Goal: Task Accomplishment & Management: Use online tool/utility

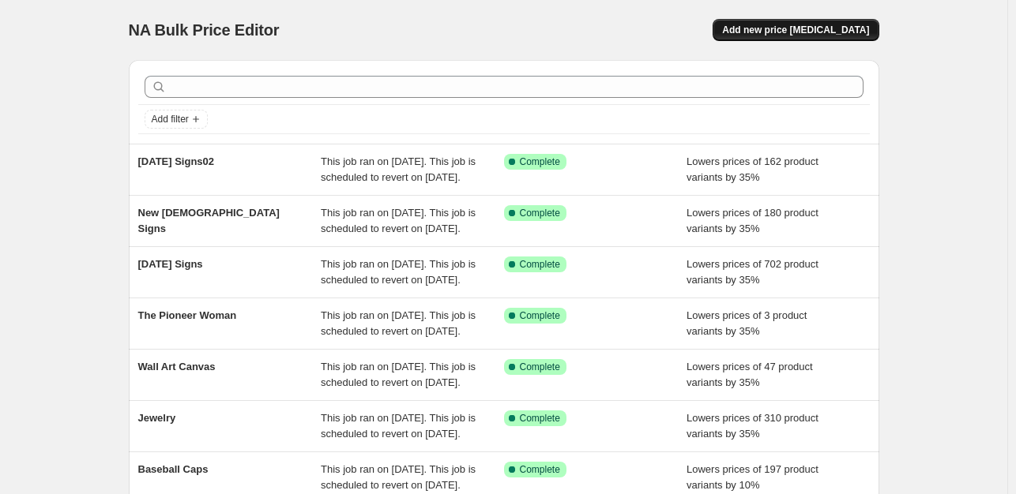
click at [791, 39] on button "Add new price [MEDICAL_DATA]" at bounding box center [795, 30] width 166 height 22
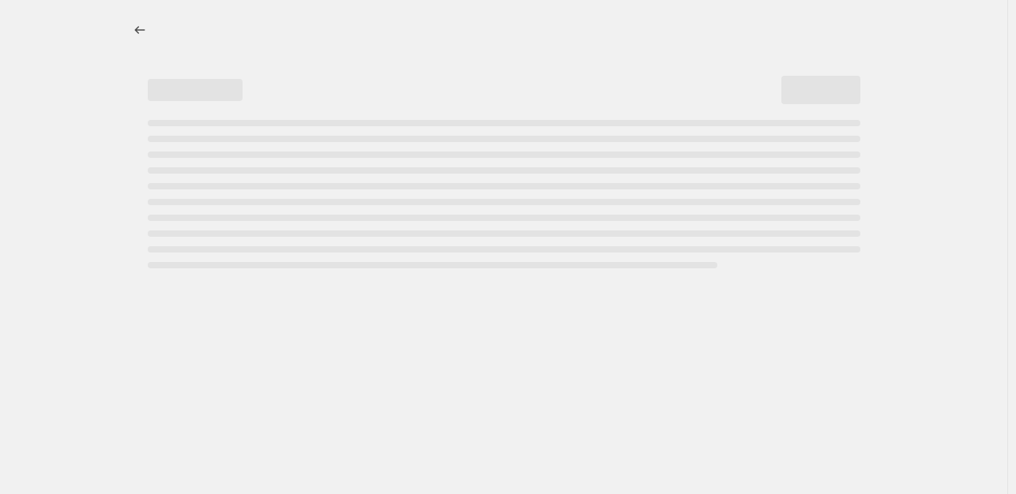
select select "percentage"
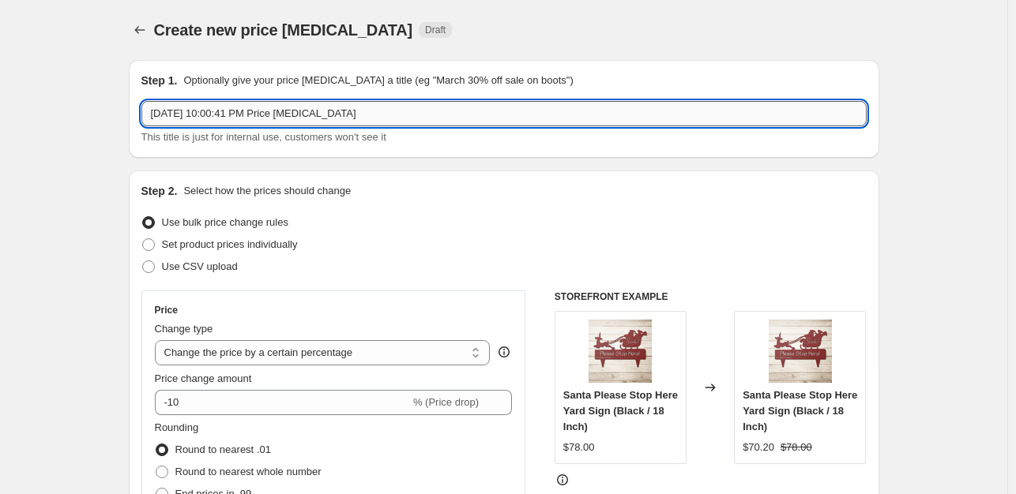
drag, startPoint x: 378, startPoint y: 122, endPoint x: 160, endPoint y: 117, distance: 218.0
click at [160, 117] on input "[DATE] 10:00:41 PM Price [MEDICAL_DATA]" at bounding box center [503, 113] width 725 height 25
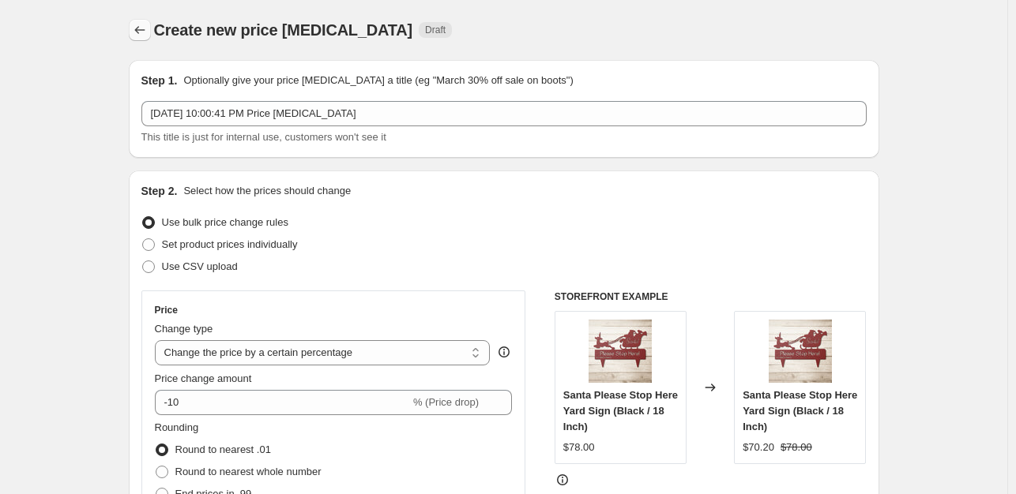
click at [147, 32] on icon "Price change jobs" at bounding box center [140, 30] width 16 height 16
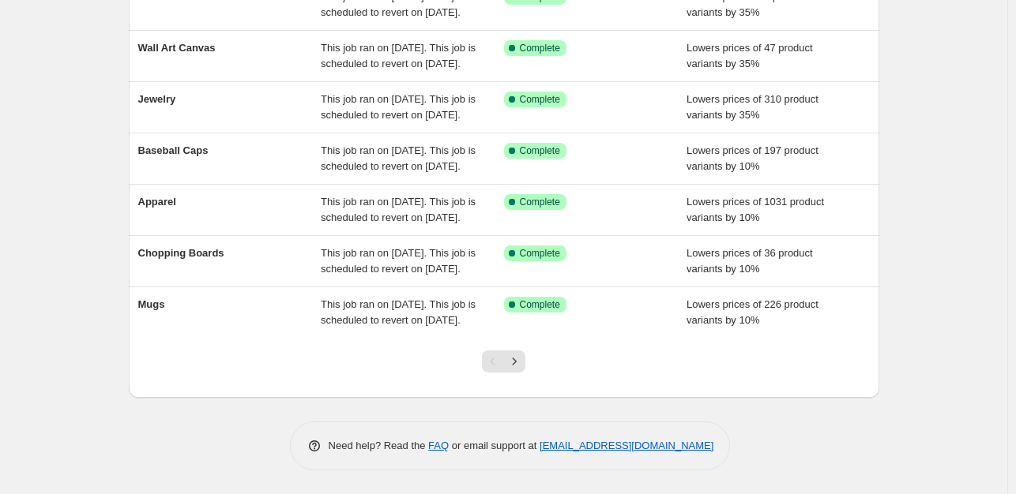
scroll to position [474, 0]
click at [522, 367] on icon "Next" at bounding box center [514, 362] width 16 height 16
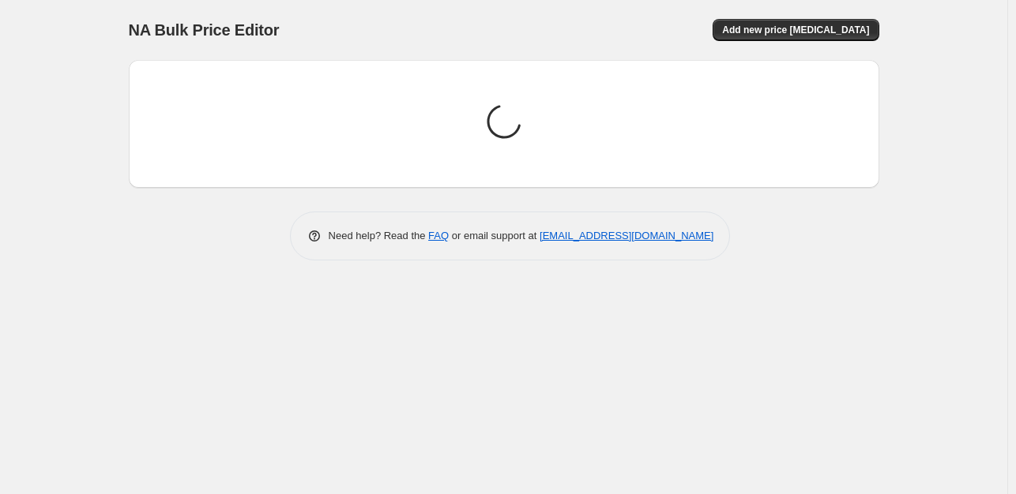
scroll to position [0, 0]
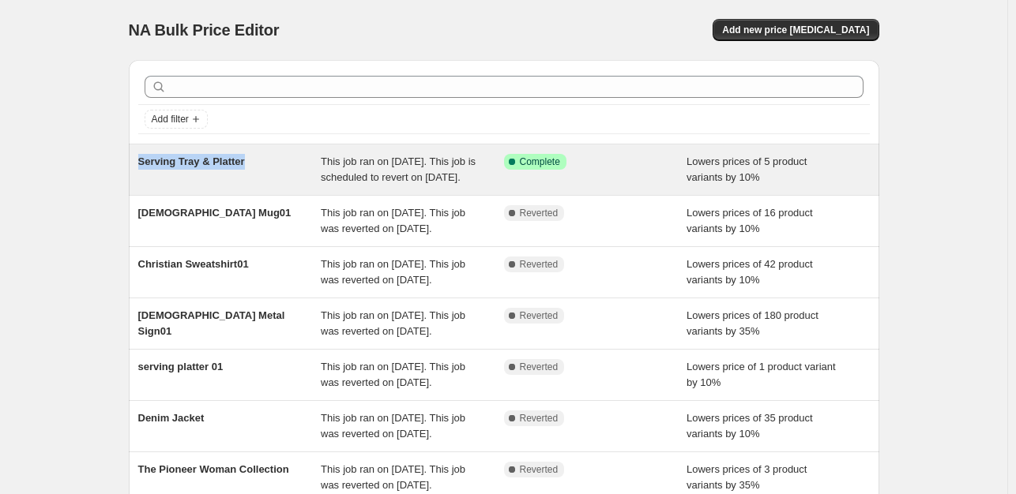
drag, startPoint x: 250, startPoint y: 161, endPoint x: 142, endPoint y: 162, distance: 108.2
click at [142, 162] on div "Serving Tray & Platter" at bounding box center [229, 170] width 183 height 32
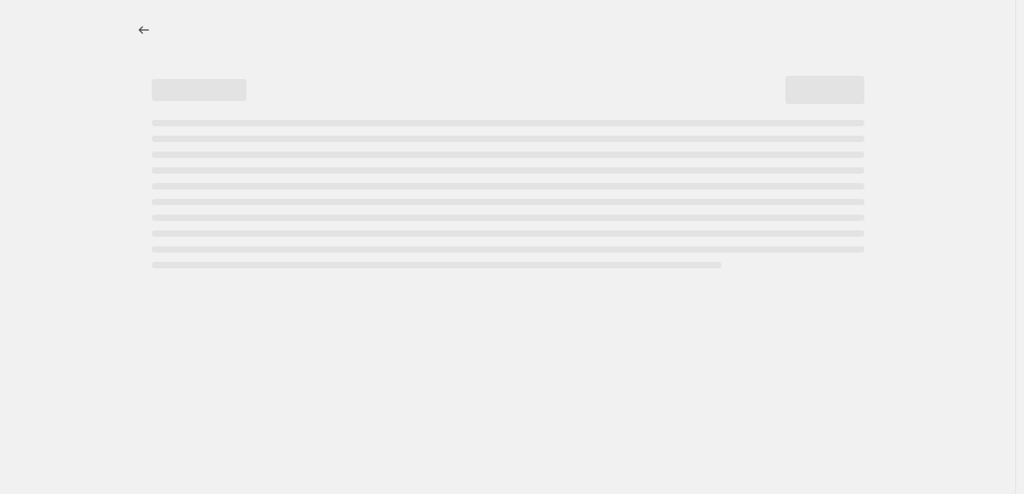
select select "percentage"
select select "collection"
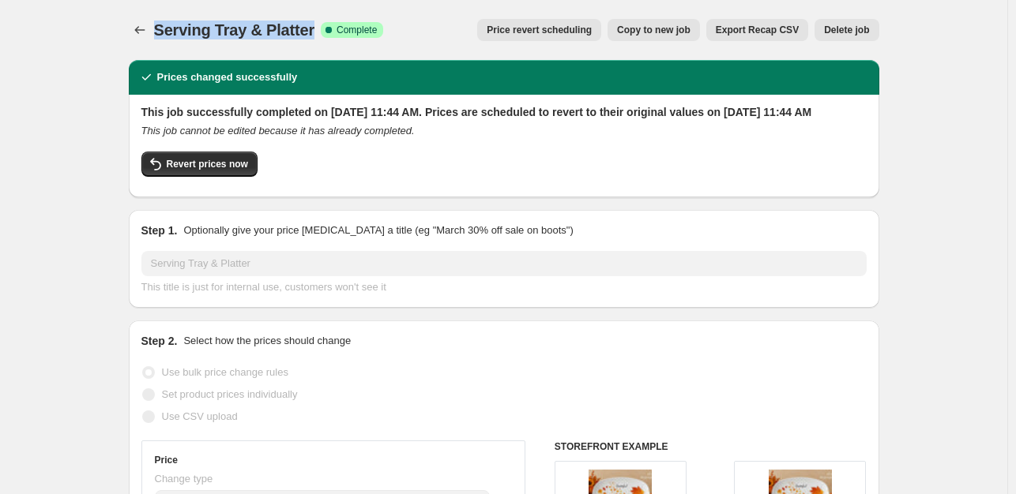
drag, startPoint x: 308, startPoint y: 33, endPoint x: 161, endPoint y: 32, distance: 146.9
click at [161, 32] on span "Serving Tray & Platter" at bounding box center [234, 29] width 160 height 17
copy span "Serving Tray & Platter"
click at [148, 29] on icon "Price change jobs" at bounding box center [140, 30] width 16 height 16
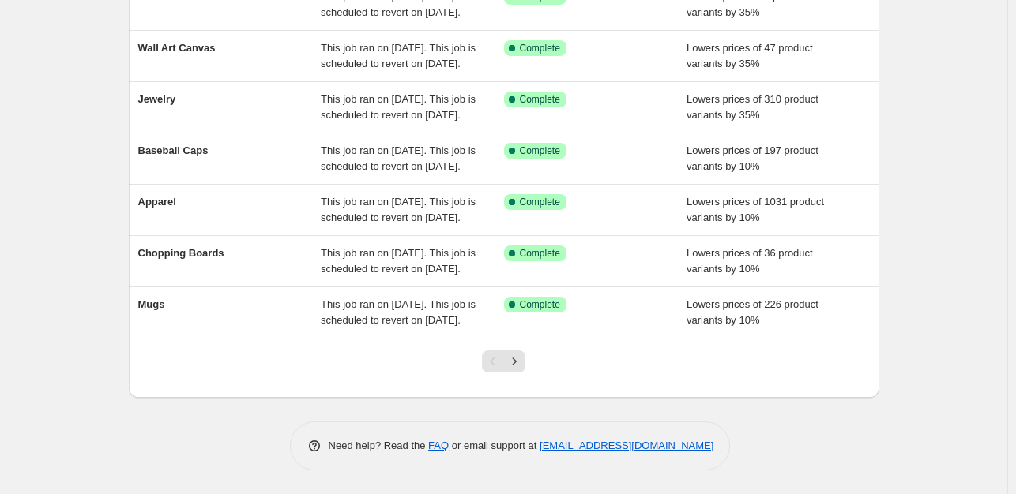
scroll to position [369, 0]
click at [517, 370] on icon "Next" at bounding box center [514, 362] width 16 height 16
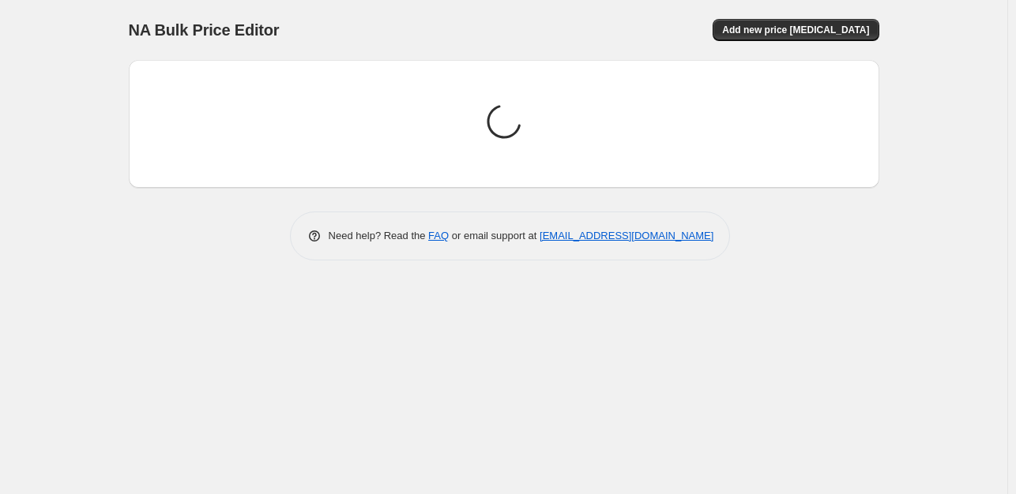
scroll to position [0, 0]
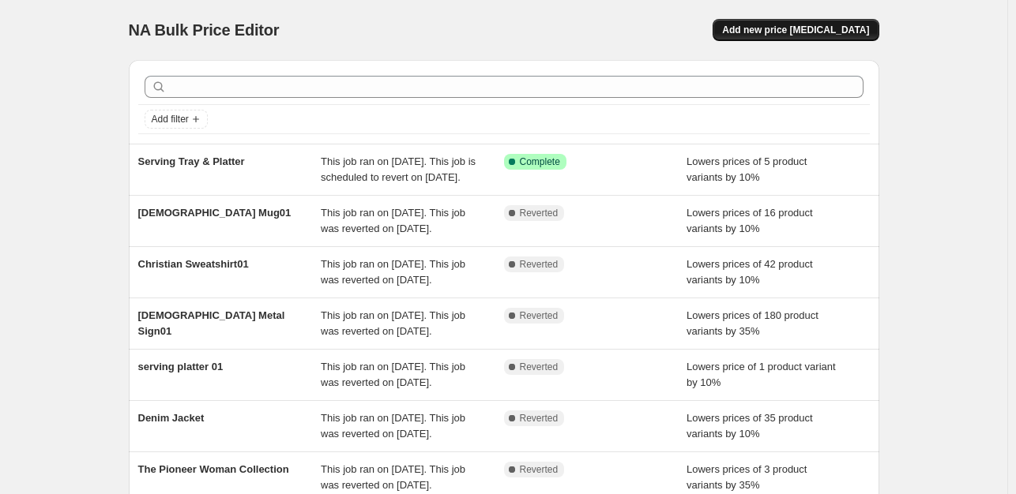
click at [818, 23] on button "Add new price [MEDICAL_DATA]" at bounding box center [795, 30] width 166 height 22
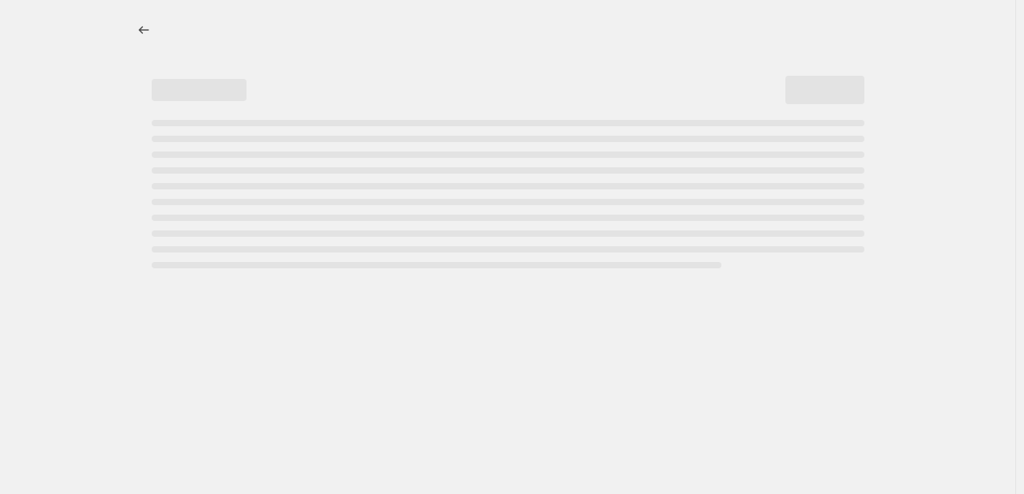
select select "percentage"
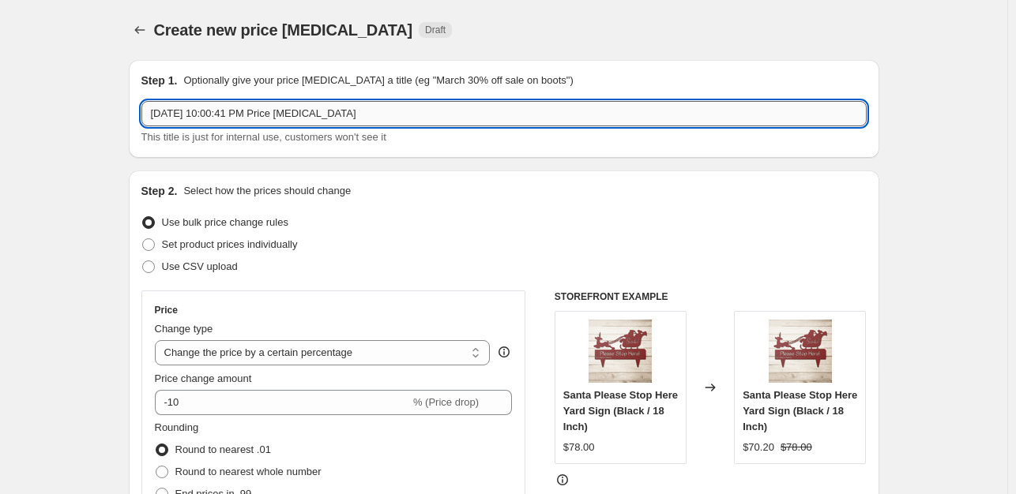
drag, startPoint x: 370, startPoint y: 115, endPoint x: 156, endPoint y: 117, distance: 213.3
click at [156, 117] on input "[DATE] 10:00:41 PM Price [MEDICAL_DATA]" at bounding box center [503, 113] width 725 height 25
paste input "Serving Tray & Platter"
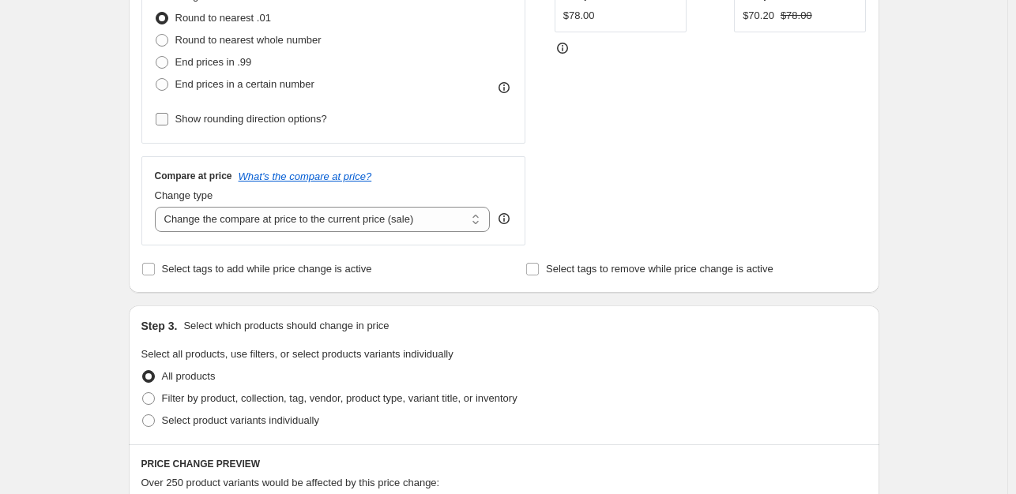
type input "Serving Tray & Platter02"
drag, startPoint x: 161, startPoint y: 122, endPoint x: 187, endPoint y: 136, distance: 29.7
click at [161, 121] on input "Show rounding direction options?" at bounding box center [162, 119] width 13 height 13
checkbox input "true"
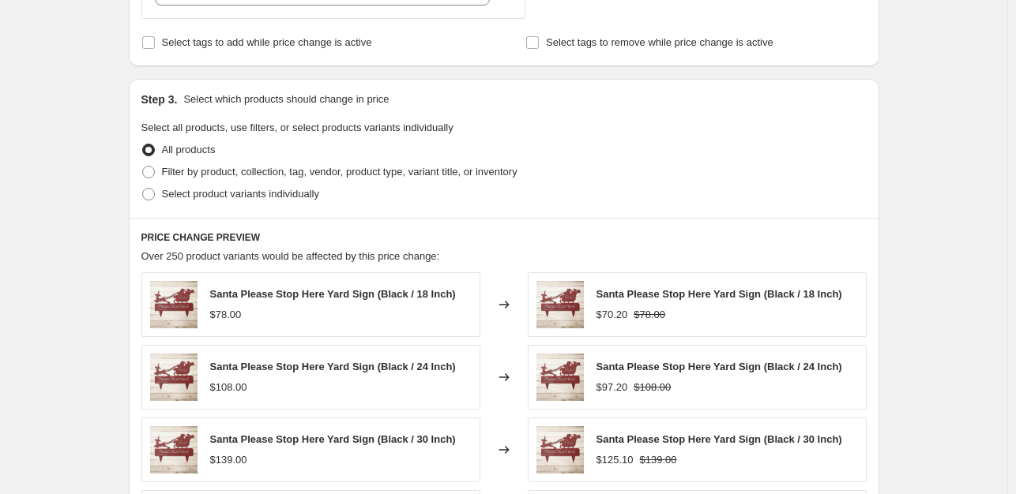
scroll to position [765, 0]
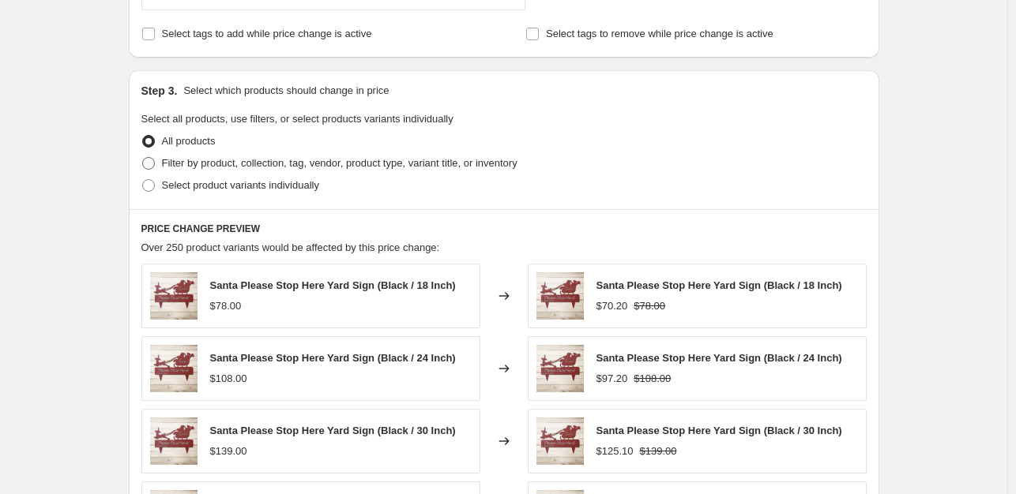
click at [148, 165] on span at bounding box center [148, 163] width 13 height 13
click at [143, 158] on input "Filter by product, collection, tag, vendor, product type, variant title, or inv…" at bounding box center [142, 157] width 1 height 1
radio input "true"
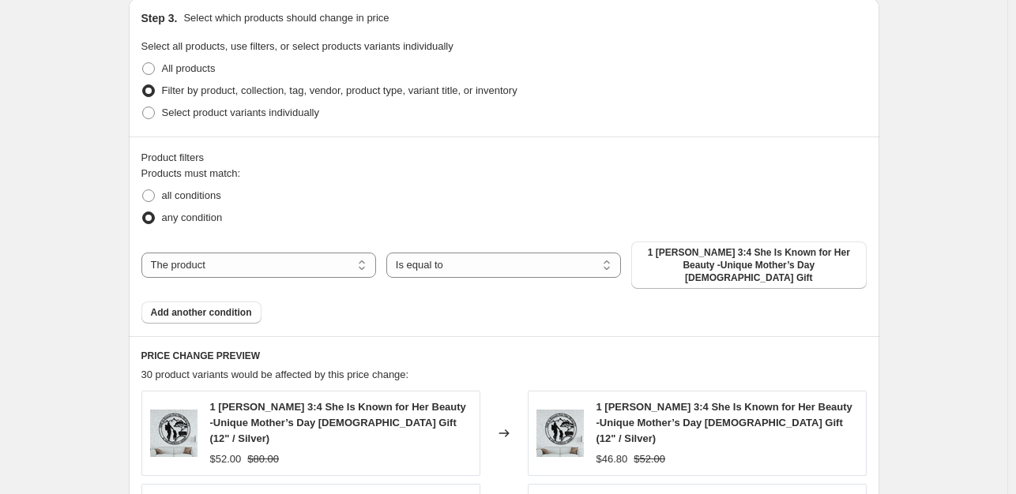
scroll to position [874, 0]
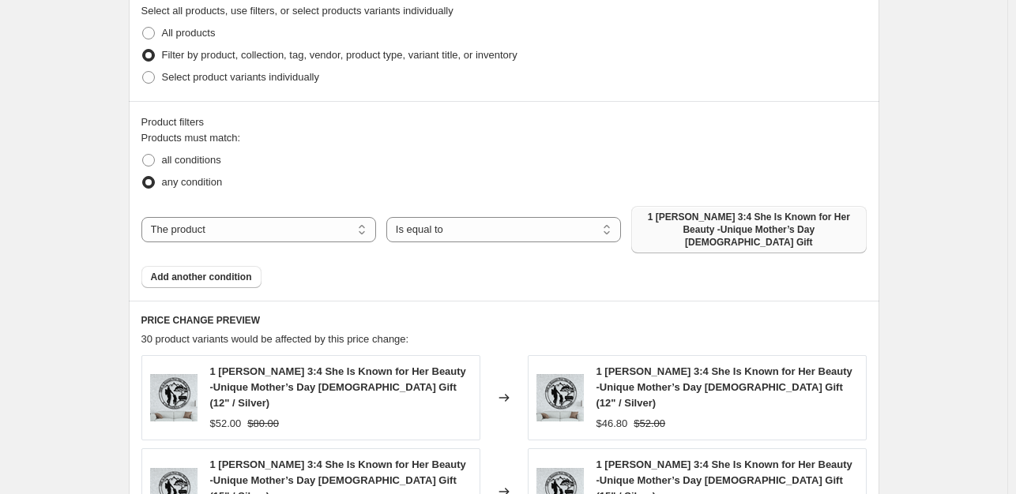
click at [706, 233] on span "1 [PERSON_NAME] 3:4 She Is Known for Her Beauty -Unique Mother’s Day [DEMOGRAPH…" at bounding box center [749, 230] width 216 height 38
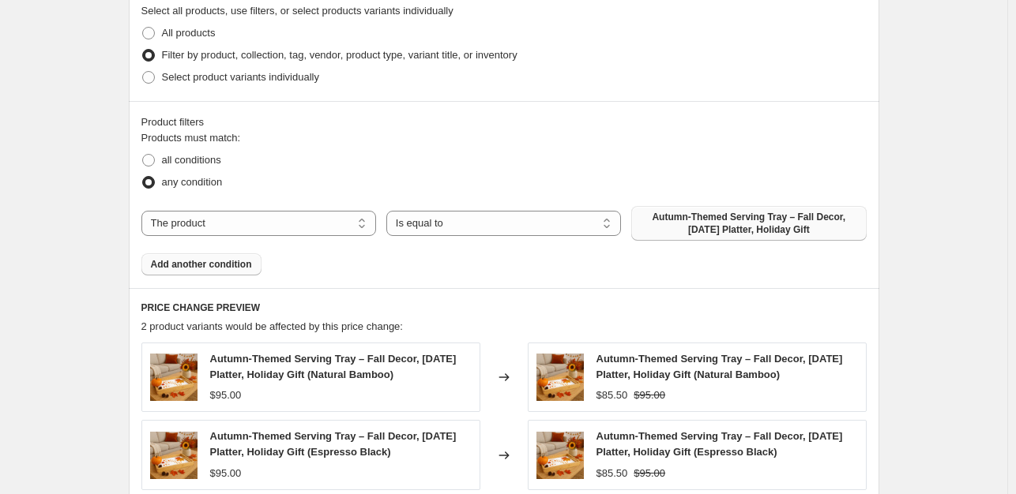
click at [224, 272] on button "Add another condition" at bounding box center [201, 265] width 120 height 22
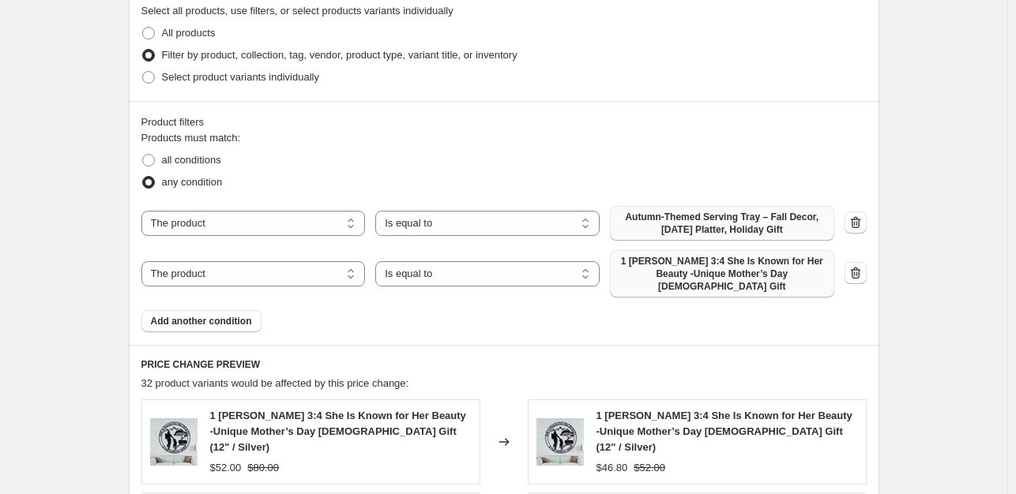
click at [747, 269] on span "1 [PERSON_NAME] 3:4 She Is Known for Her Beauty -Unique Mother’s Day [DEMOGRAPH…" at bounding box center [721, 274] width 205 height 38
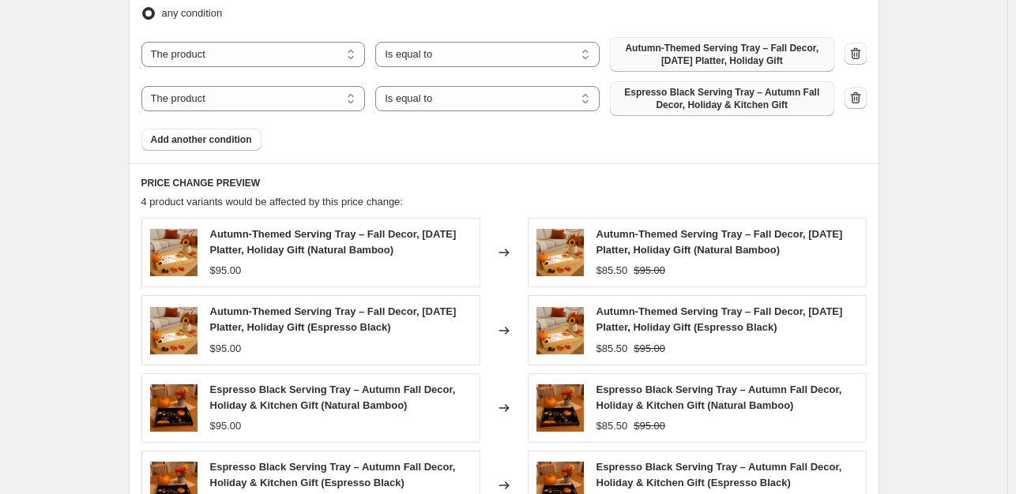
scroll to position [1046, 0]
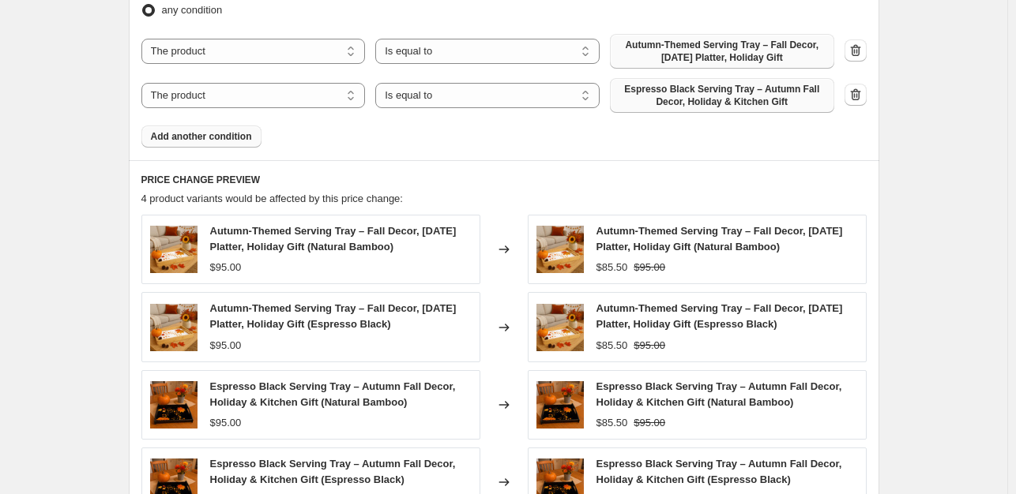
click at [248, 140] on span "Add another condition" at bounding box center [201, 136] width 101 height 13
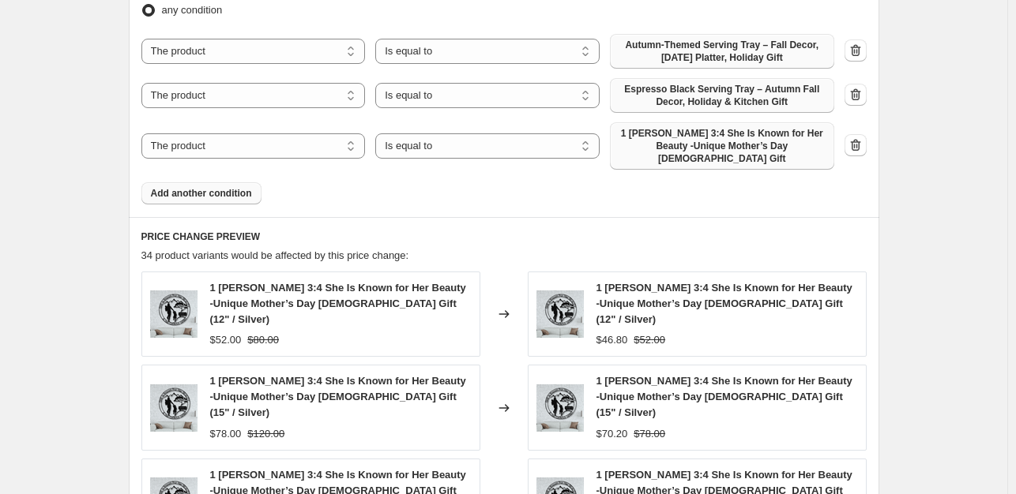
click at [695, 147] on span "1 [PERSON_NAME] 3:4 She Is Known for Her Beauty -Unique Mother’s Day [DEMOGRAPH…" at bounding box center [721, 146] width 205 height 38
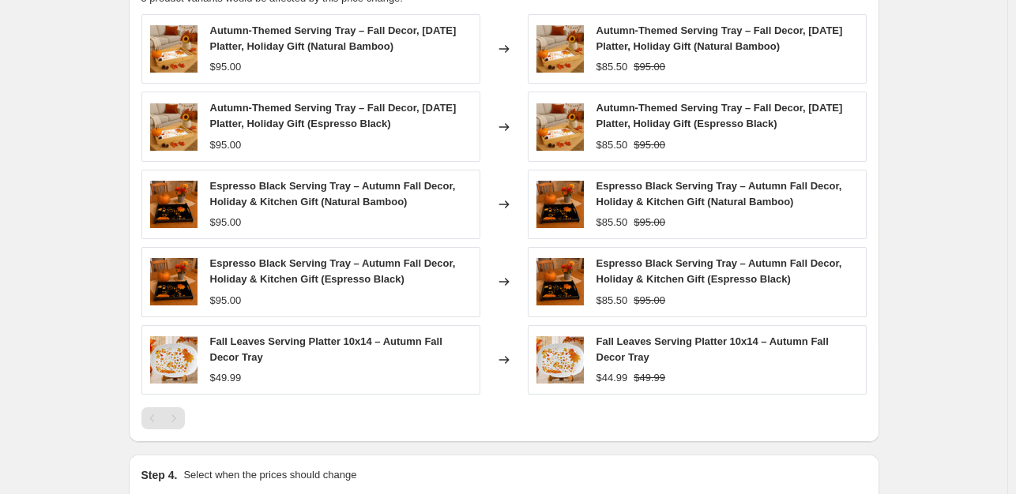
scroll to position [1482, 0]
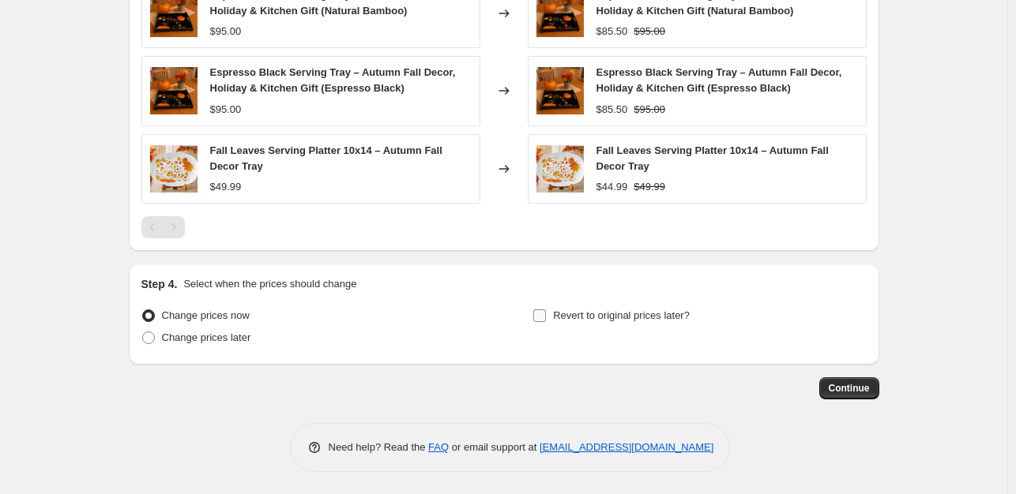
click at [543, 316] on input "Revert to original prices later?" at bounding box center [539, 316] width 13 height 13
checkbox input "true"
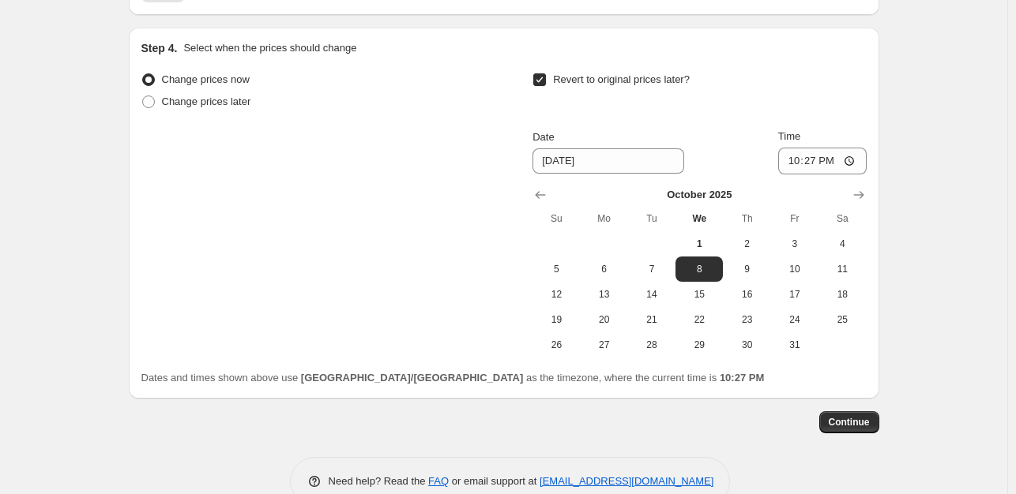
scroll to position [1751, 0]
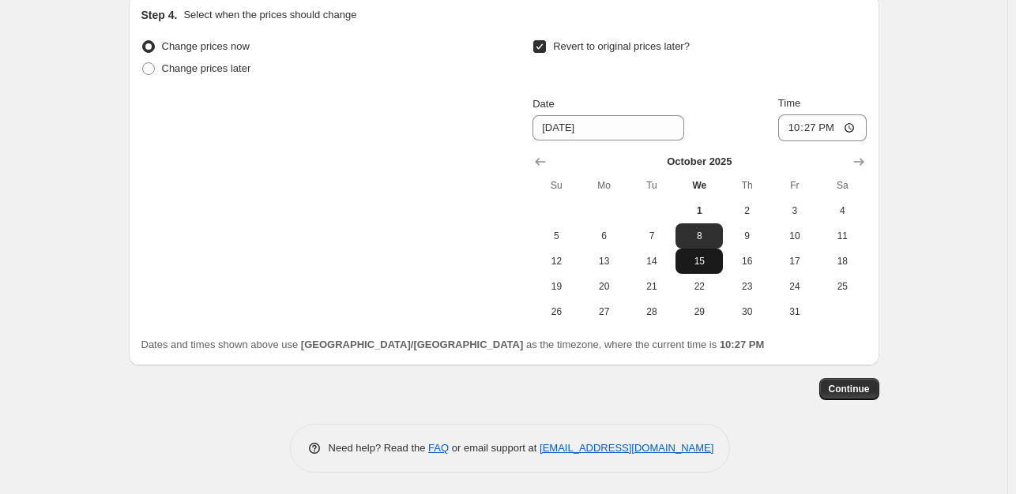
click at [712, 264] on span "15" at bounding box center [699, 261] width 35 height 13
type input "[DATE]"
click at [875, 391] on button "Continue" at bounding box center [849, 389] width 60 height 22
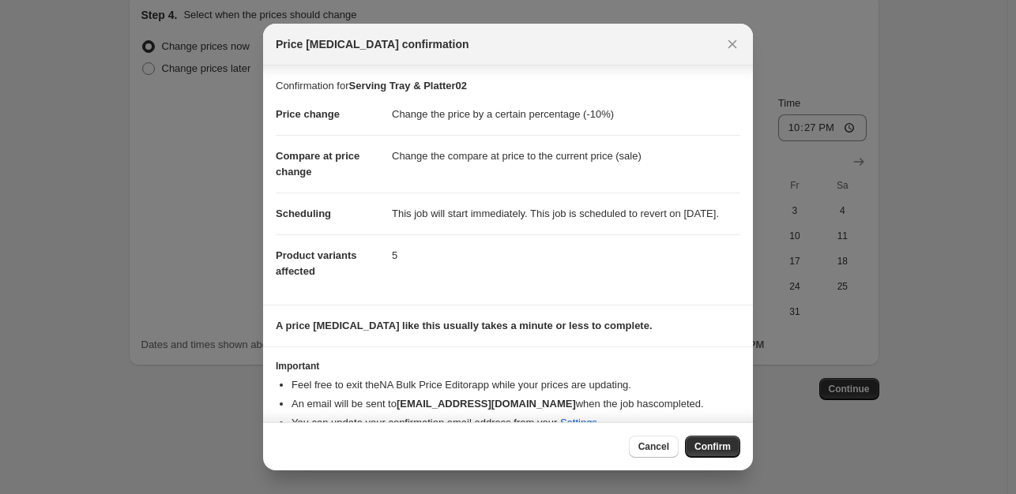
scroll to position [39, 0]
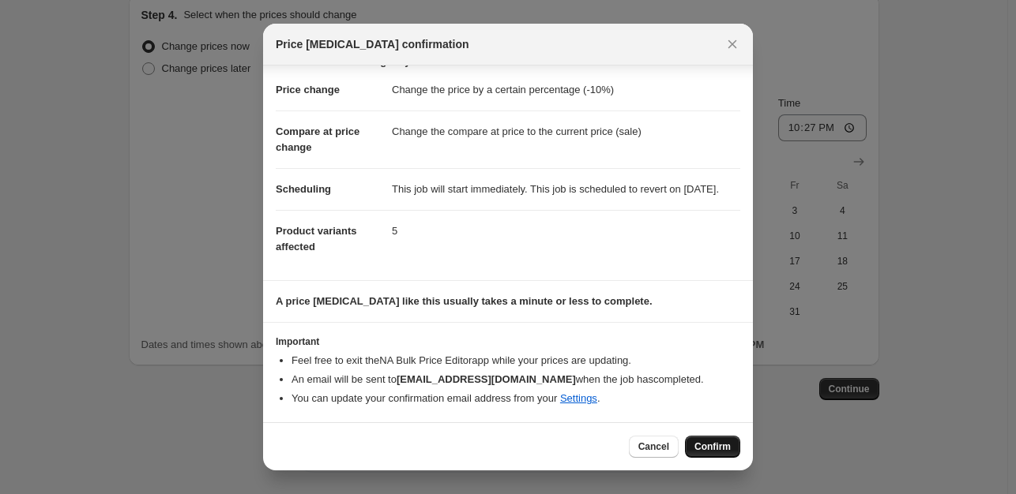
click at [715, 443] on span "Confirm" at bounding box center [712, 447] width 36 height 13
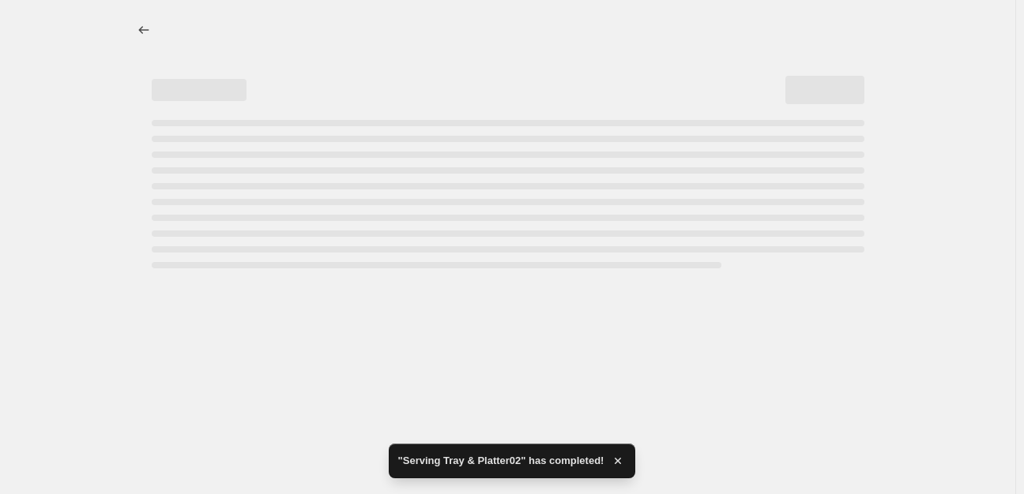
select select "percentage"
